Goal: Find contact information: Find contact information

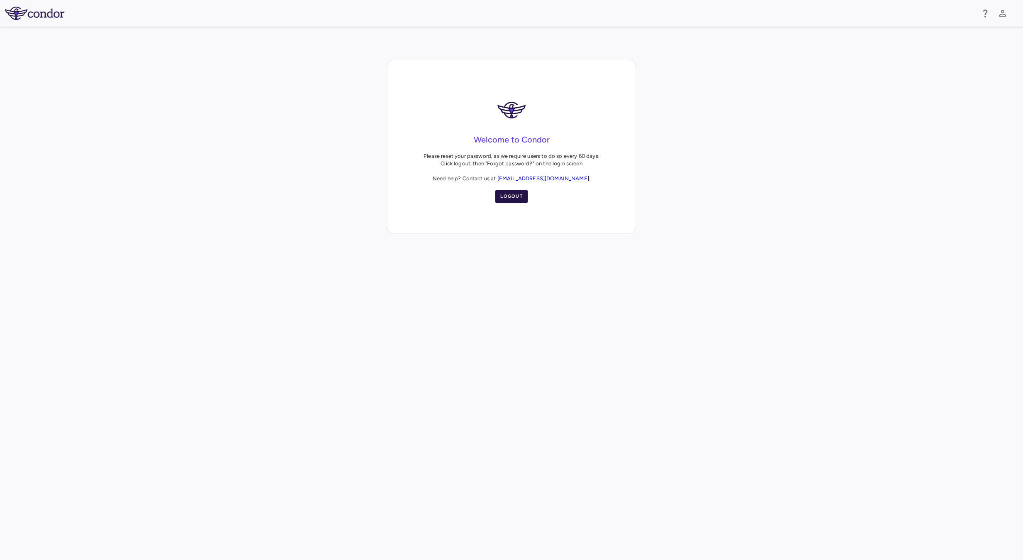
click at [515, 202] on button "Logout" at bounding box center [511, 196] width 32 height 13
click at [506, 201] on button "Logout" at bounding box center [511, 196] width 32 height 13
drag, startPoint x: 554, startPoint y: 164, endPoint x: 474, endPoint y: 165, distance: 79.7
click at [474, 165] on p "It looks like you haven‘t logged in to your Condor account in over 30 days. Ple…" at bounding box center [512, 163] width 182 height 22
copy p "[EMAIL_ADDRESS][DOMAIN_NAME]"
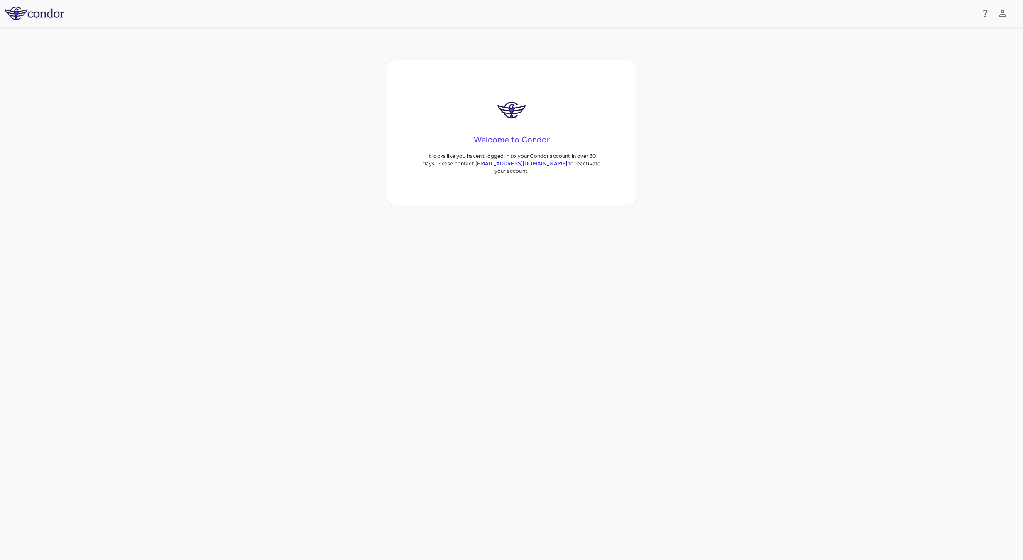
click at [664, 427] on div at bounding box center [511, 485] width 1023 height 560
click at [613, 497] on div at bounding box center [511, 485] width 1023 height 560
drag, startPoint x: 554, startPoint y: 163, endPoint x: 477, endPoint y: 165, distance: 76.9
click at [477, 165] on p "It looks like you haven‘t logged in to your Condor account in over 30 days. Ple…" at bounding box center [512, 163] width 182 height 22
copy p "[EMAIL_ADDRESS][DOMAIN_NAME]"
